Goal: Information Seeking & Learning: Check status

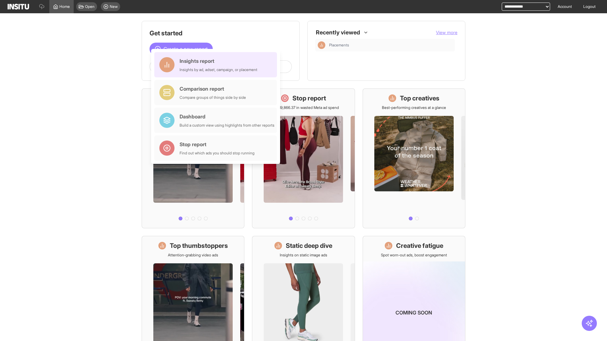
click at [217, 65] on div "Insights report Insights by ad, adset, campaign, or placement" at bounding box center [219, 64] width 78 height 15
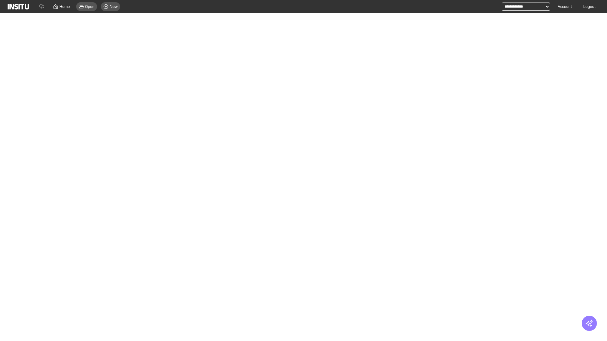
select select "**"
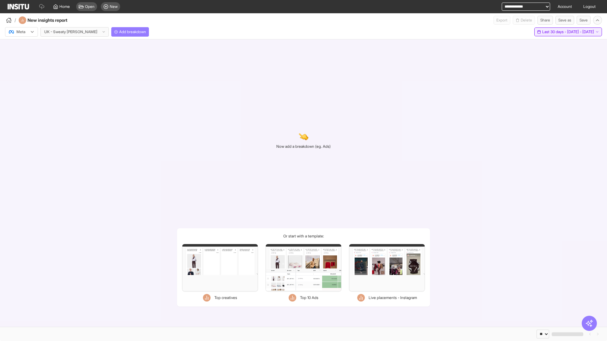
click at [553, 32] on span "Last 30 days - [DATE] - [DATE]" at bounding box center [568, 31] width 52 height 5
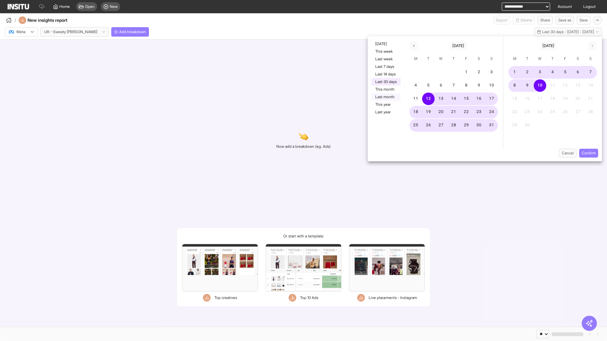
click at [385, 97] on button "Last month" at bounding box center [385, 97] width 29 height 8
